Goal: Task Accomplishment & Management: Complete application form

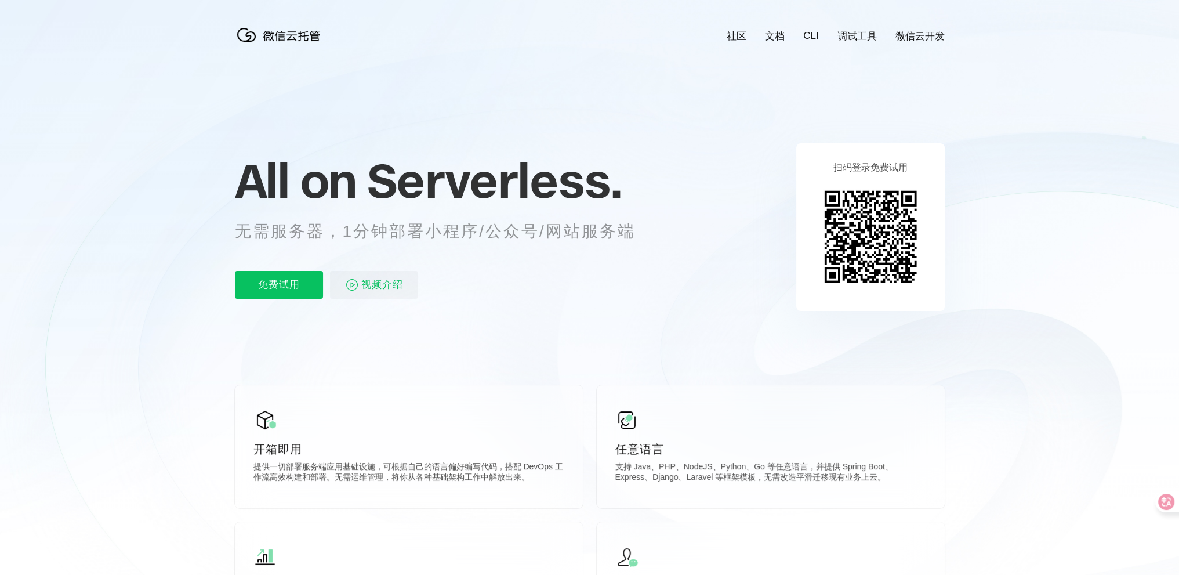
scroll to position [0, 2063]
click at [274, 291] on p "免费试用" at bounding box center [279, 285] width 88 height 28
